Goal: Task Accomplishment & Management: Manage account settings

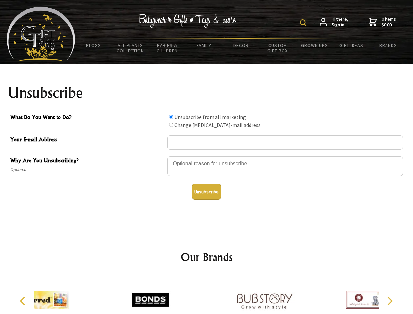
click at [304, 23] on img at bounding box center [303, 22] width 7 height 7
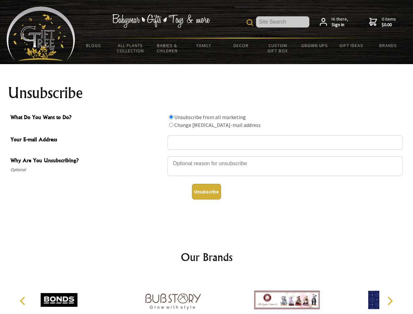
click at [207, 156] on div at bounding box center [286, 167] width 236 height 23
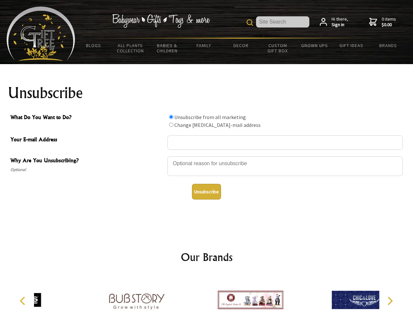
click at [171, 117] on input "What Do You Want to Do?" at bounding box center [171, 117] width 4 height 4
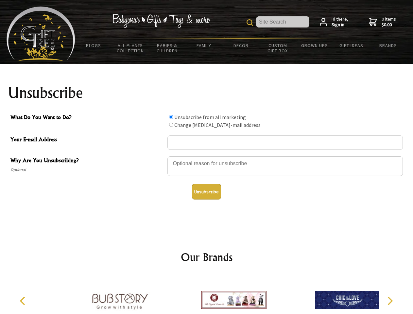
click at [171, 125] on input "What Do You Want to Do?" at bounding box center [171, 125] width 4 height 4
radio input "true"
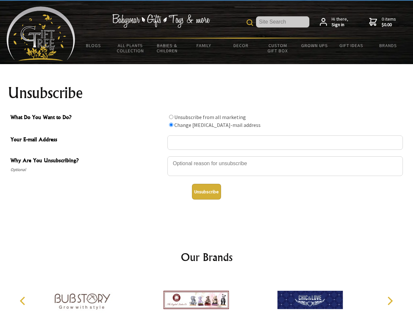
click at [207, 192] on button "Unsubscribe" at bounding box center [206, 192] width 29 height 16
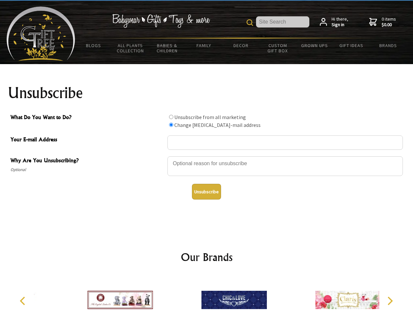
click at [207, 295] on img at bounding box center [234, 300] width 65 height 49
click at [24, 301] on icon "Previous" at bounding box center [23, 301] width 9 height 9
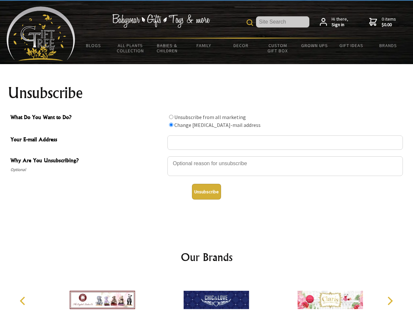
click at [390, 301] on icon "Next" at bounding box center [390, 301] width 9 height 9
